Goal: Task Accomplishment & Management: Manage account settings

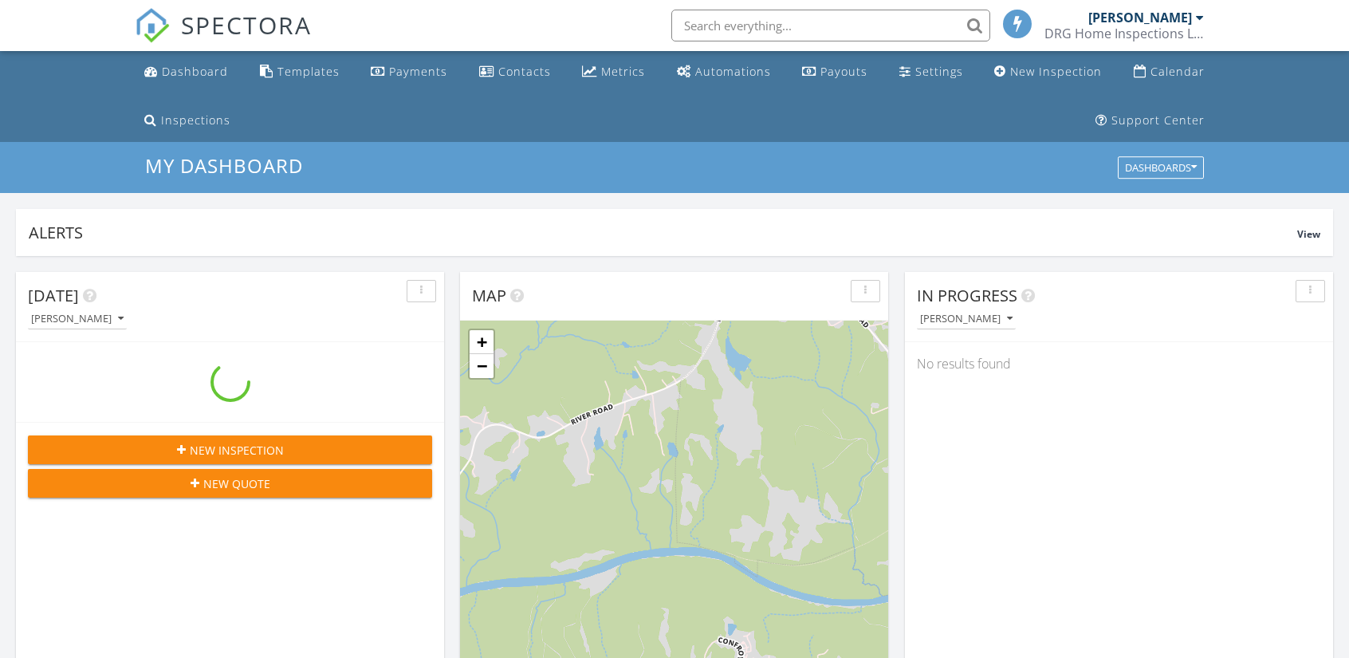
scroll to position [1475, 1373]
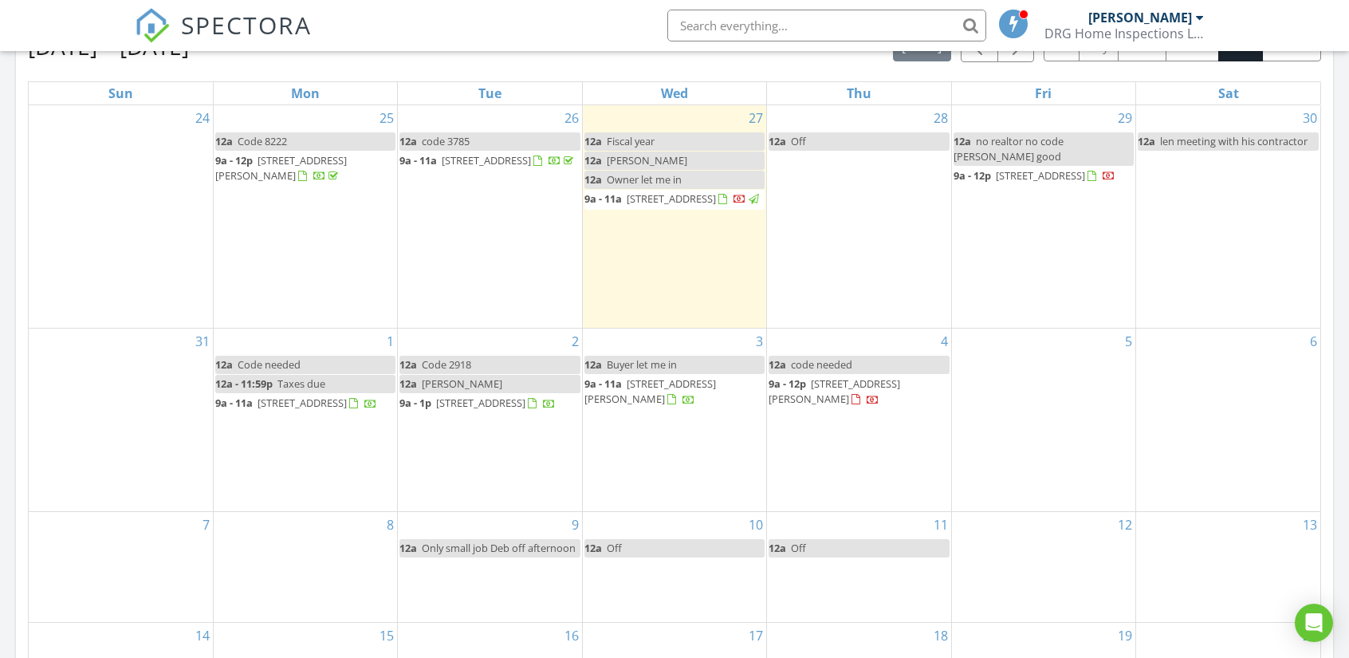
scroll to position [797, 0]
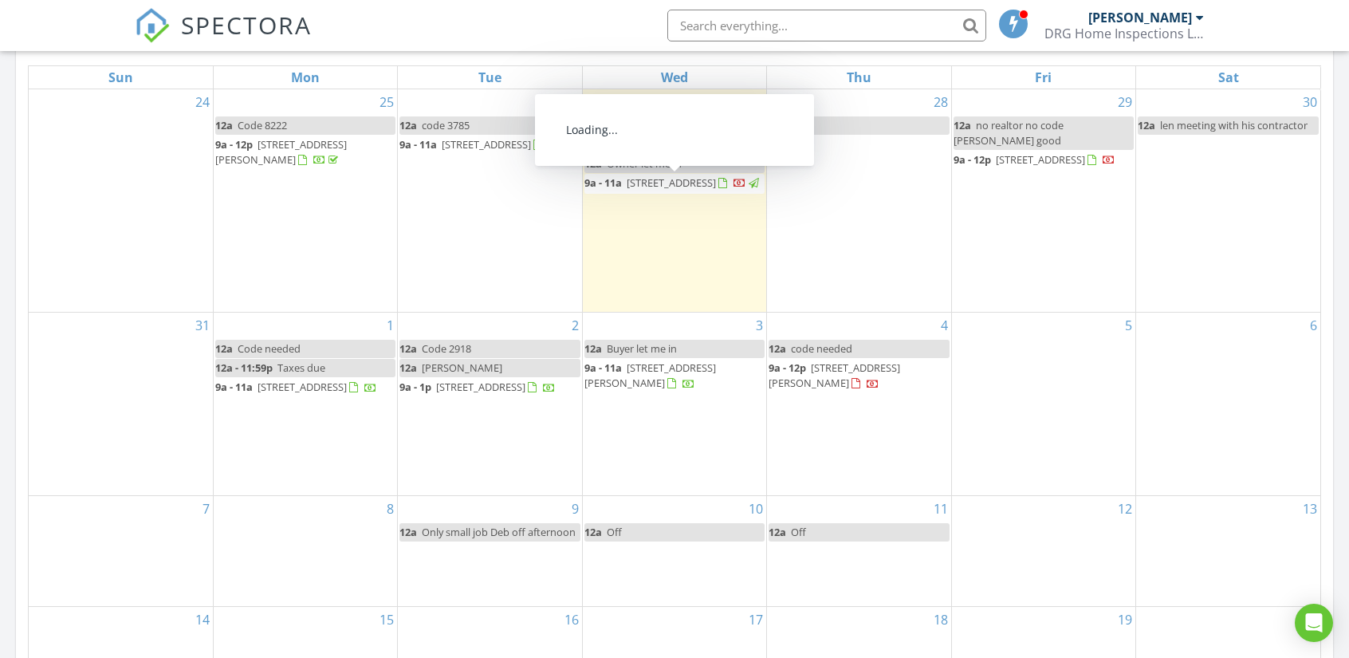
click at [692, 180] on span "1725 Buckhorn Dr, Danville 24540" at bounding box center [671, 182] width 89 height 14
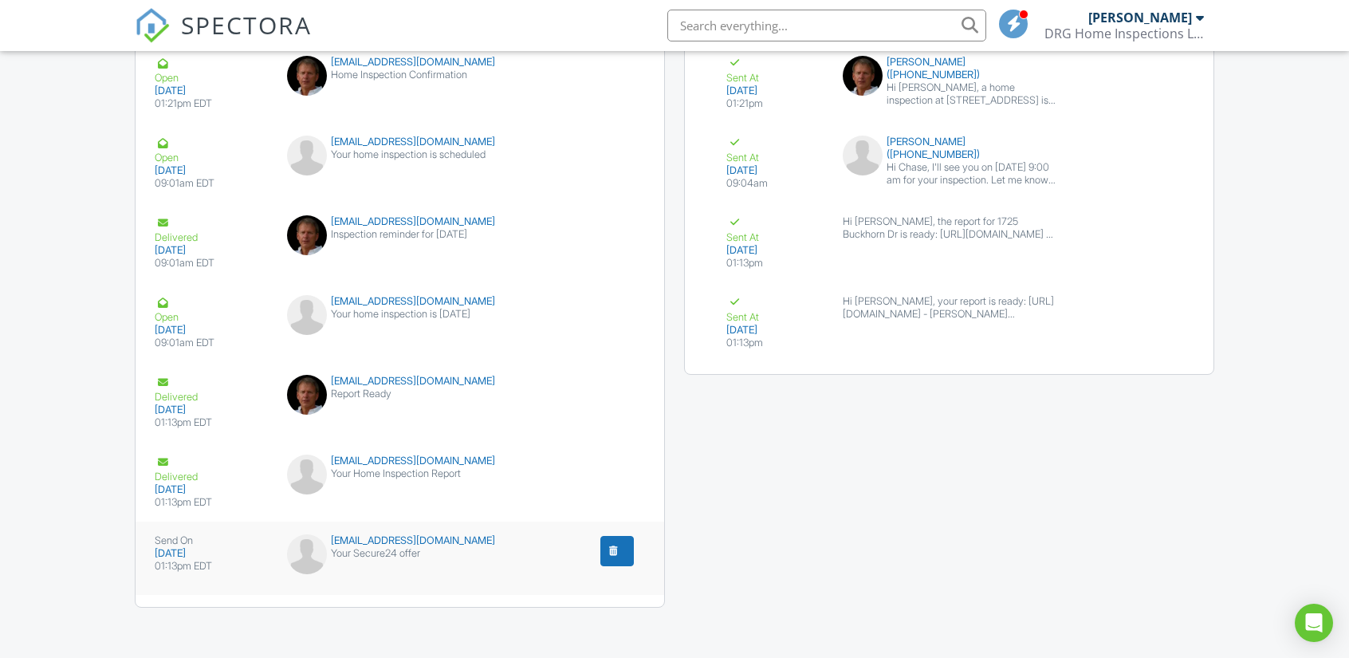
click at [616, 548] on div "submit" at bounding box center [614, 551] width 16 height 16
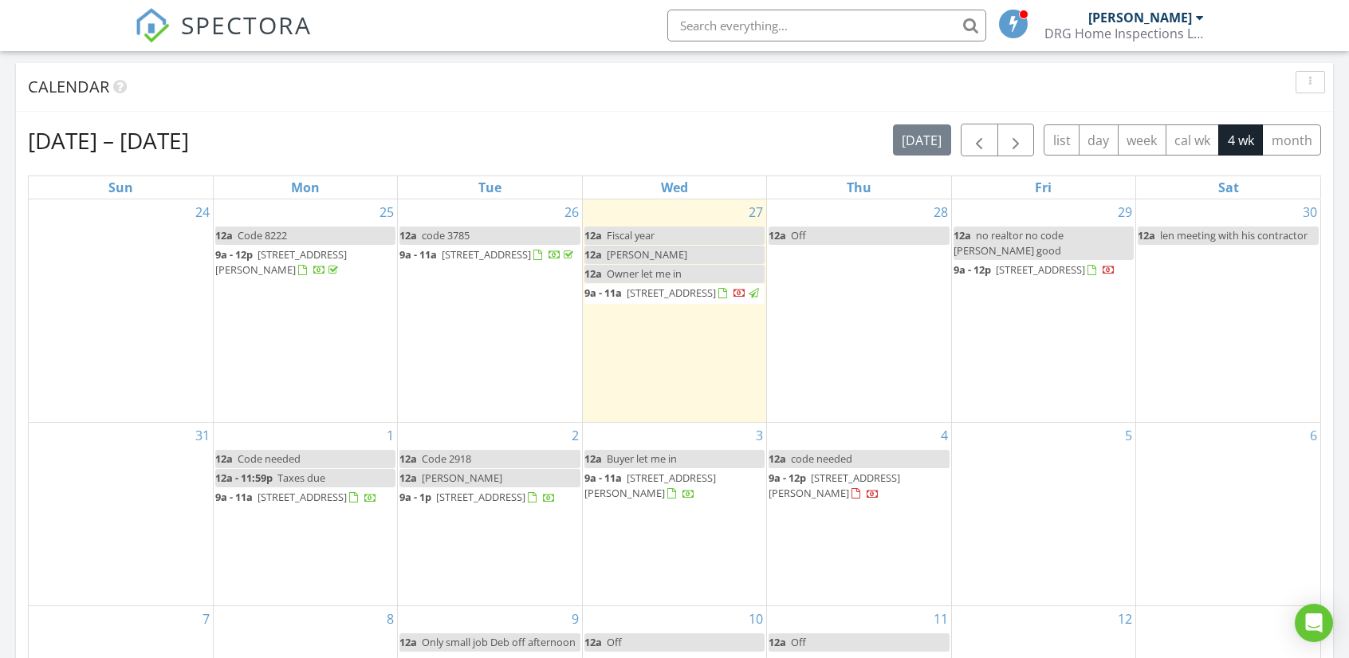
scroll to position [718, 0]
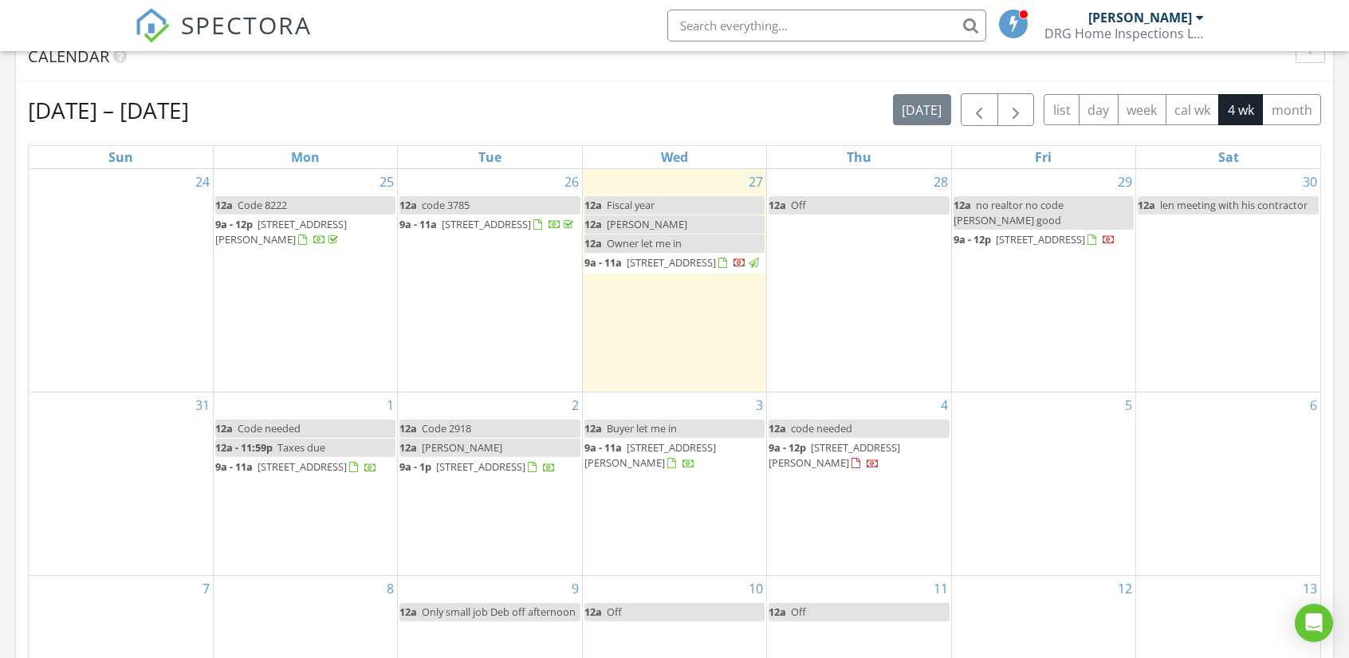
click at [783, 470] on span "1067 Wagstaff Ln, Scottsburg 24589" at bounding box center [835, 455] width 132 height 30
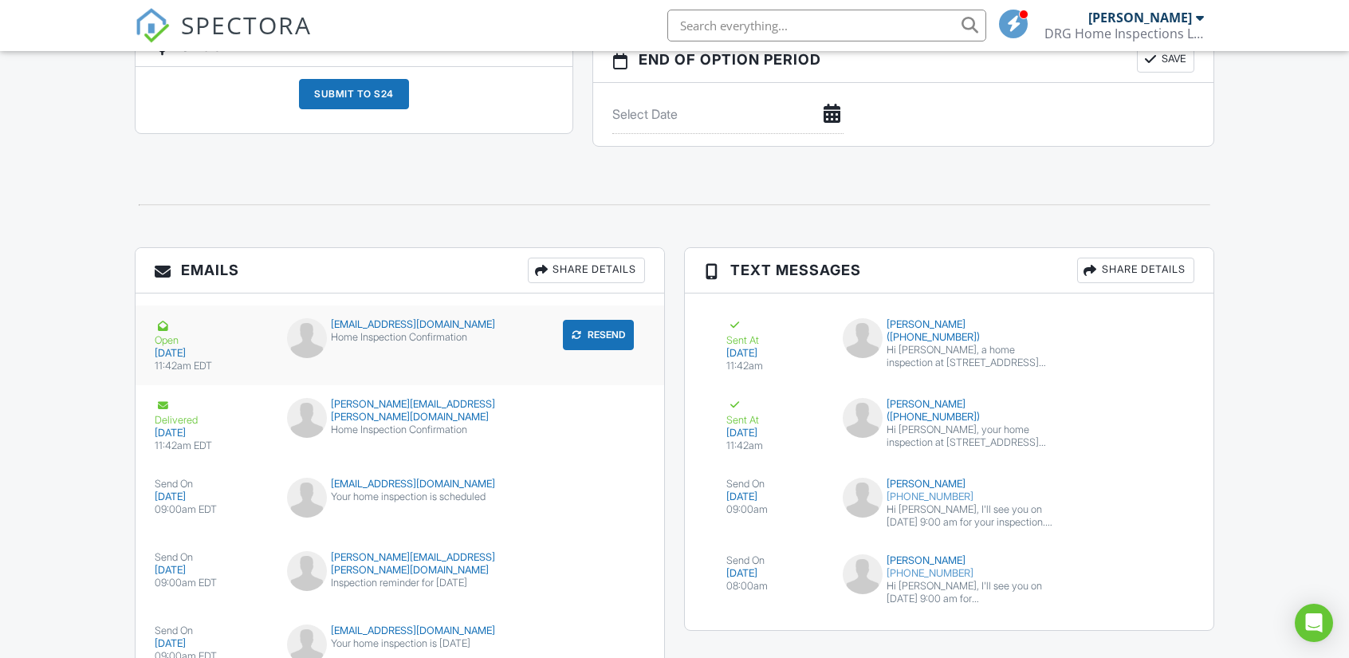
click at [164, 335] on div "Open" at bounding box center [211, 332] width 113 height 29
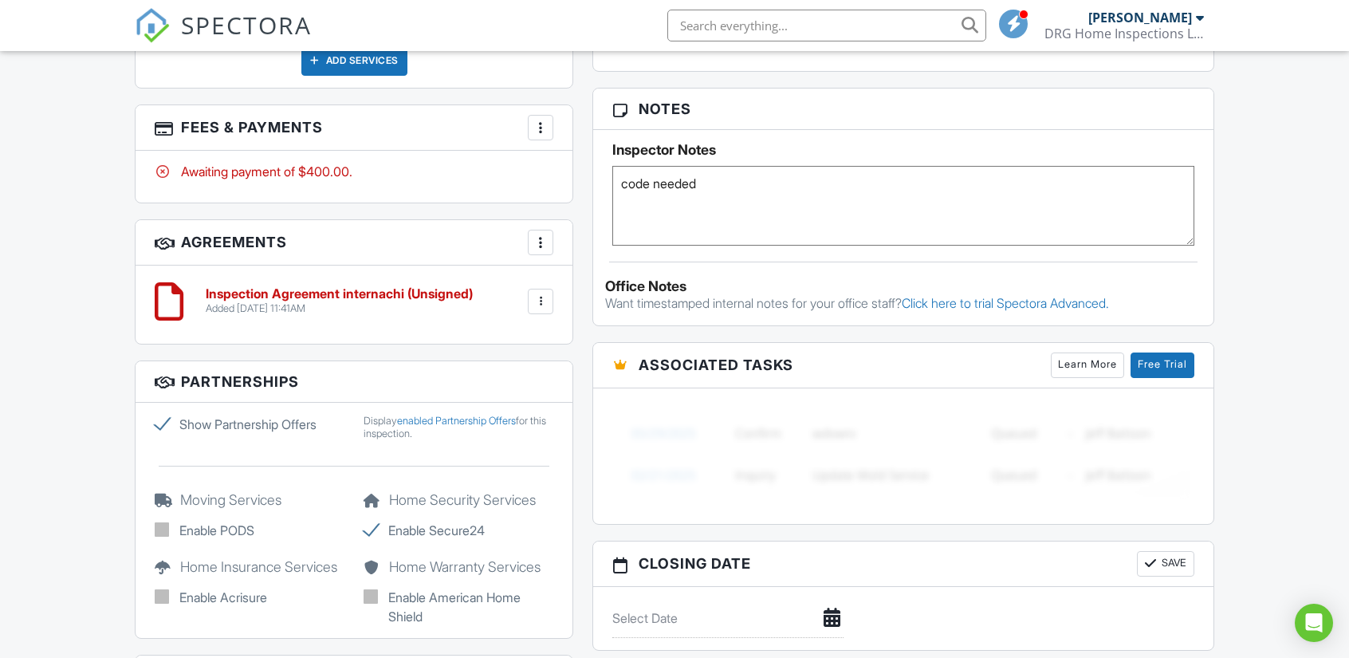
scroll to position [1032, 0]
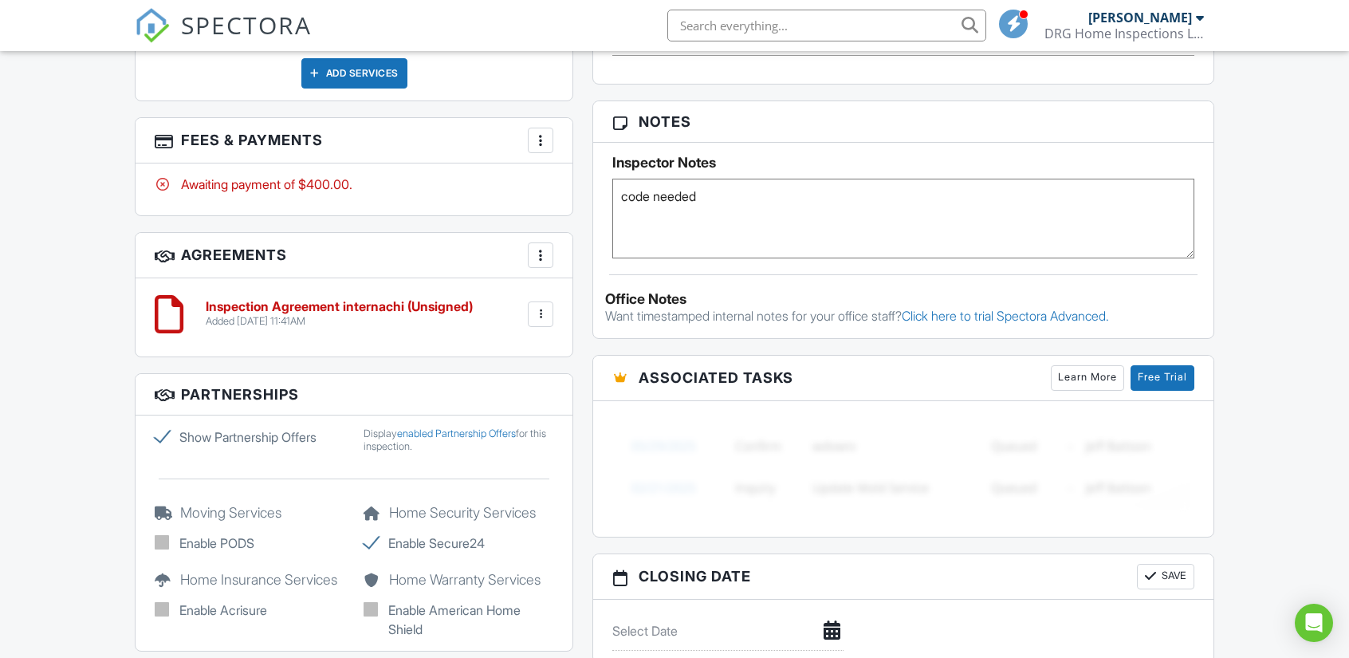
click at [163, 28] on img at bounding box center [152, 25] width 35 height 35
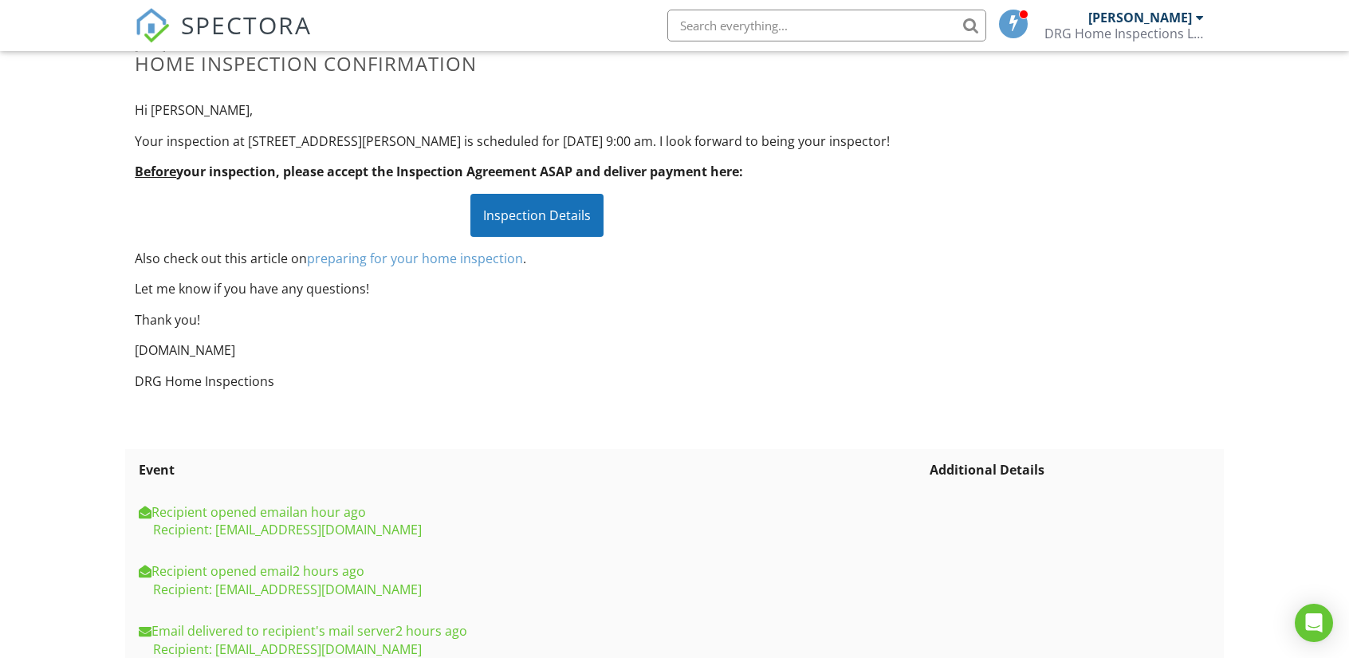
scroll to position [443, 0]
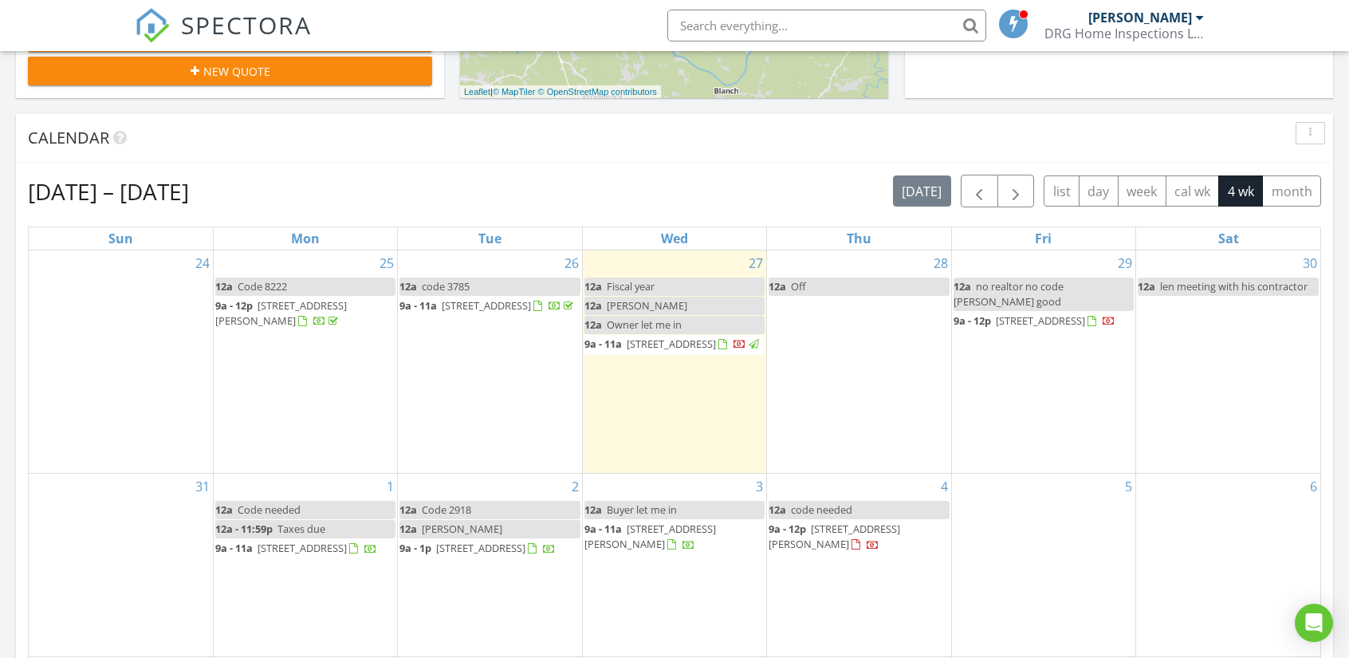
scroll to position [638, 0]
